Goal: Find specific page/section: Find specific page/section

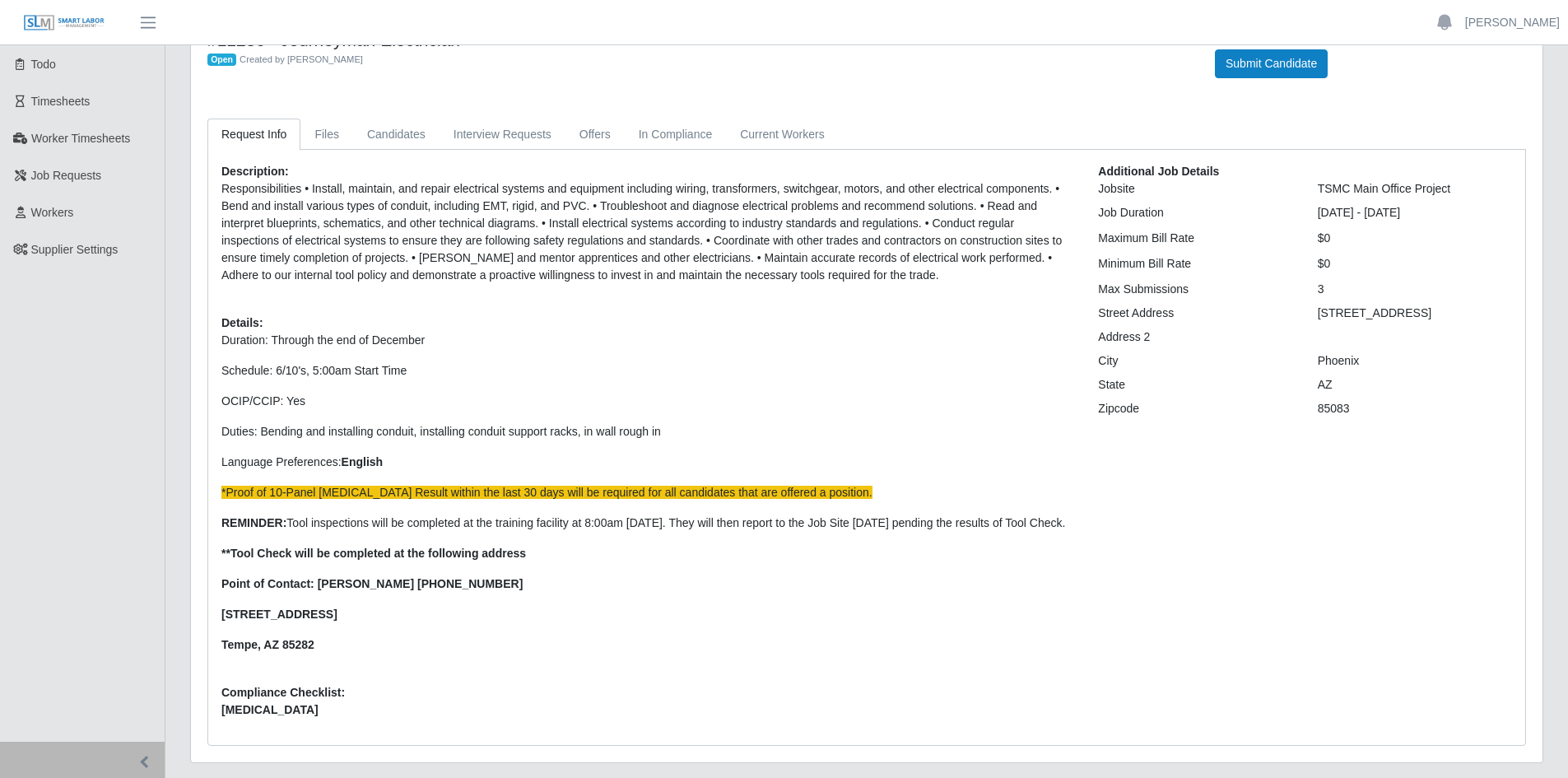
scroll to position [82, 0]
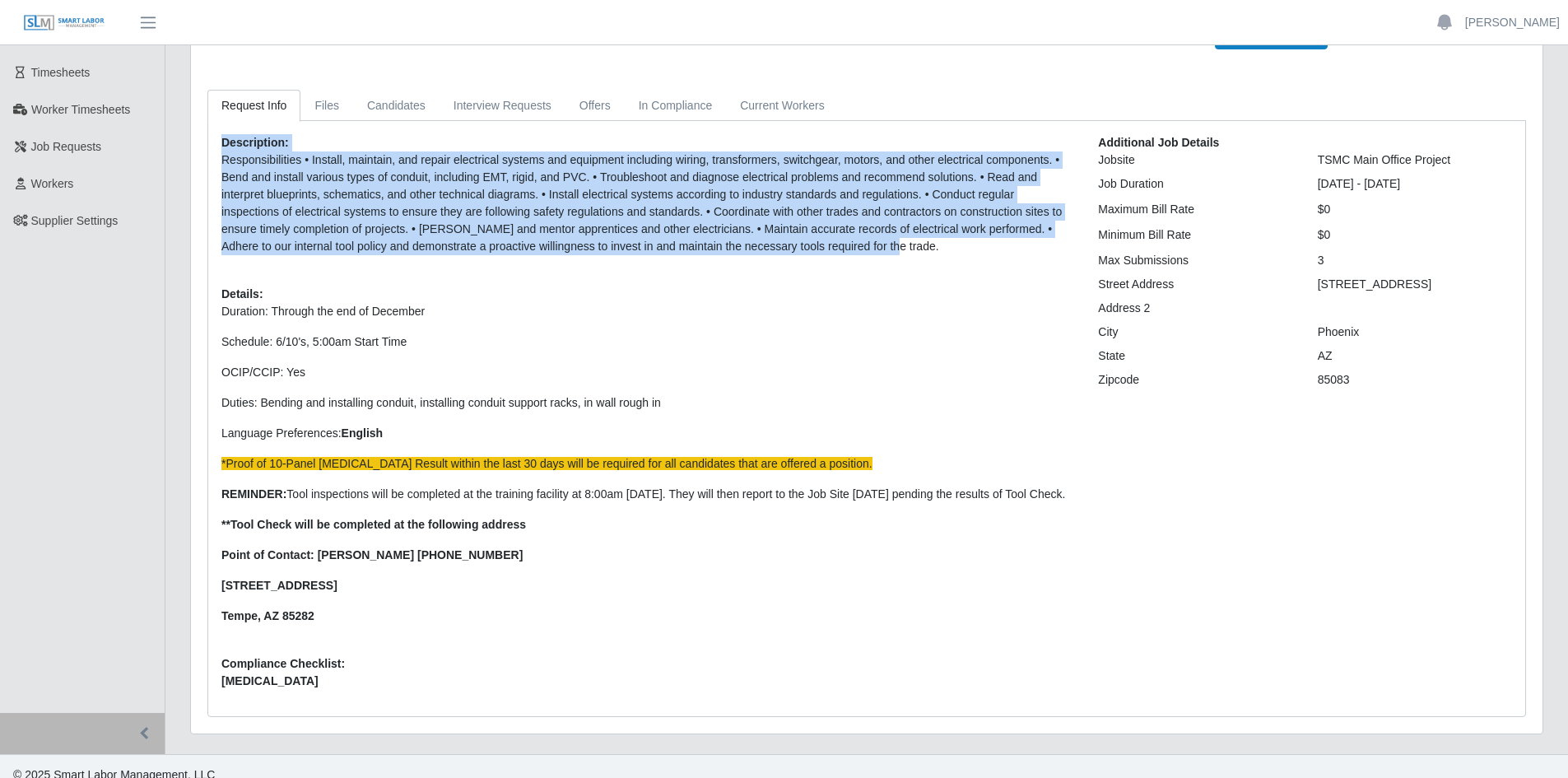
drag, startPoint x: 223, startPoint y: 143, endPoint x: 835, endPoint y: 250, distance: 621.3
click at [835, 250] on div "Description: Responsibilities • Install, maintain, and repair electrical system…" at bounding box center [647, 418] width 877 height 569
copy div "Description: Responsibilities • Install, maintain, and repair electrical system…"
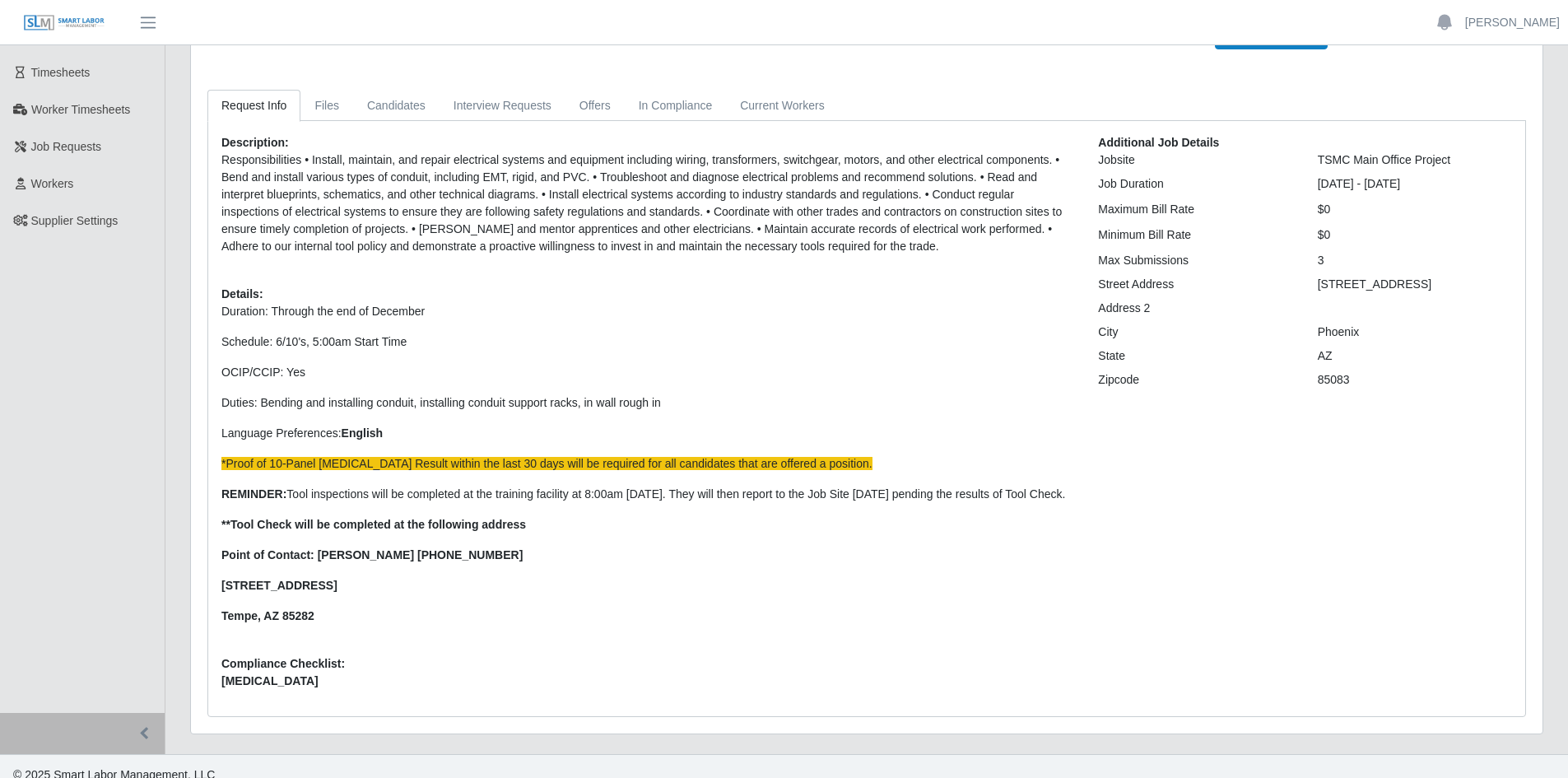
click at [484, 308] on p "Duration: Through the end of December" at bounding box center [647, 312] width 852 height 17
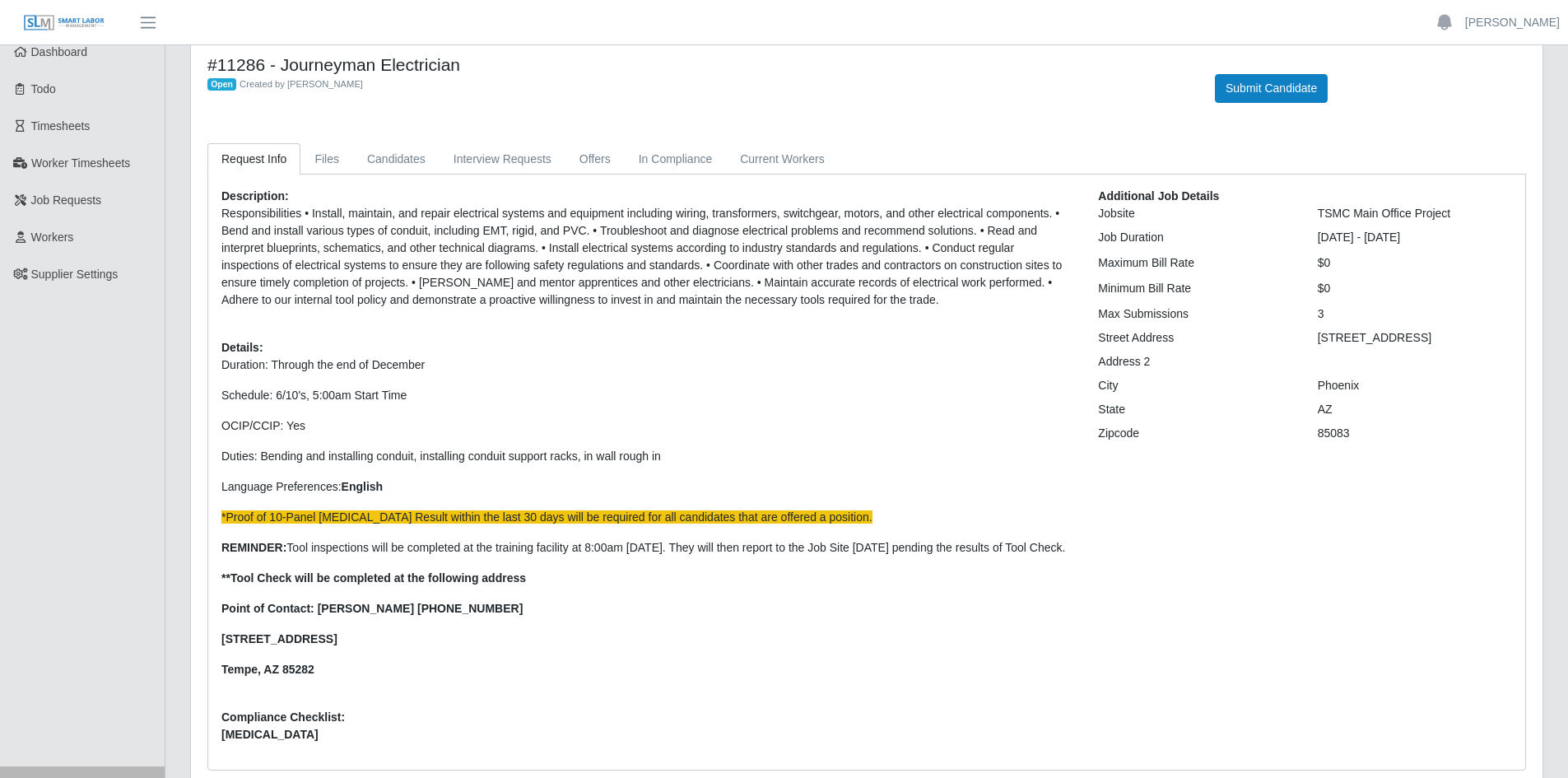
scroll to position [0, 0]
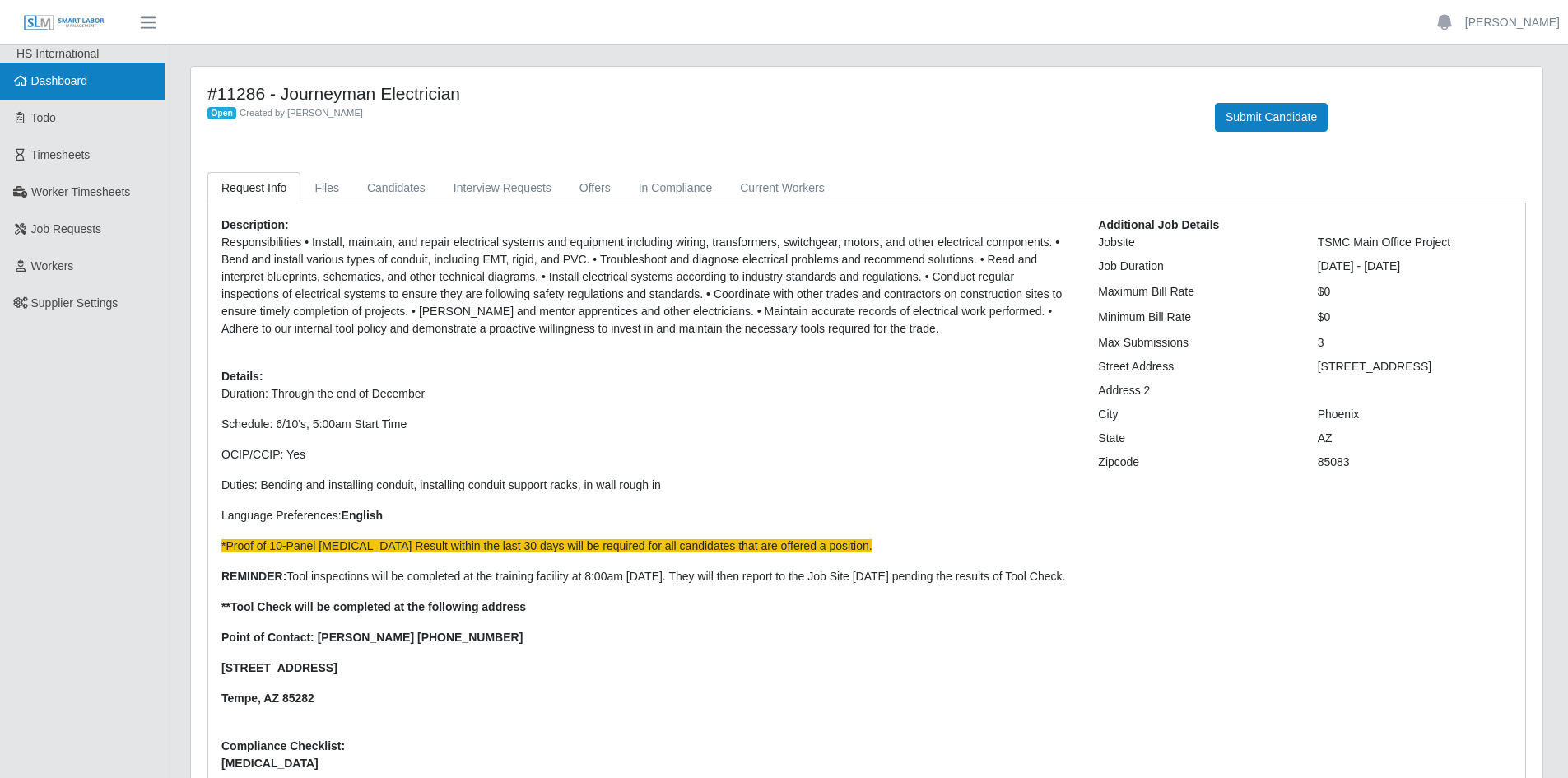
click at [67, 81] on span "Dashboard" at bounding box center [60, 80] width 57 height 13
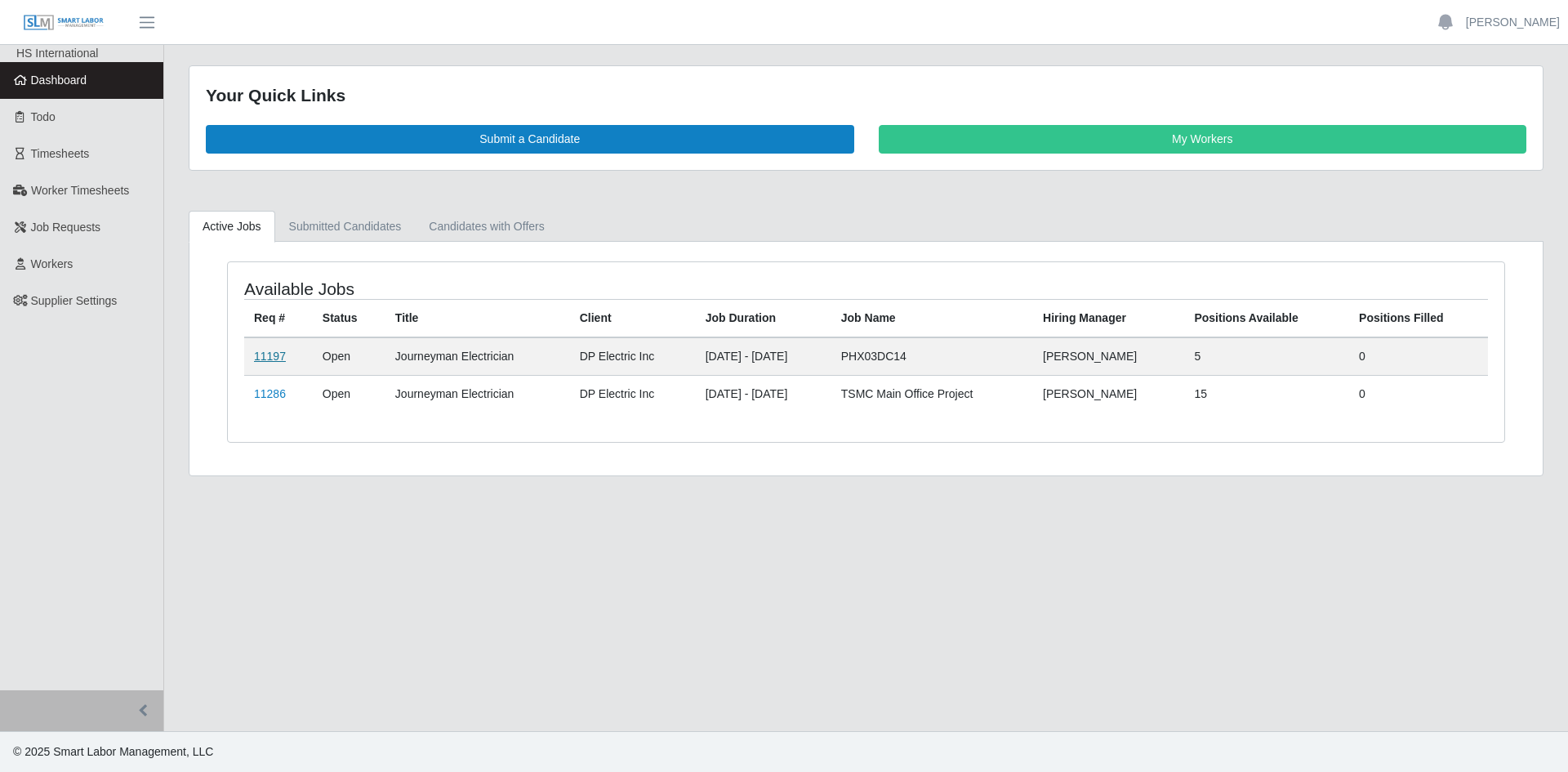
click at [270, 353] on link "11197" at bounding box center [270, 356] width 32 height 13
